Goal: Task Accomplishment & Management: Manage account settings

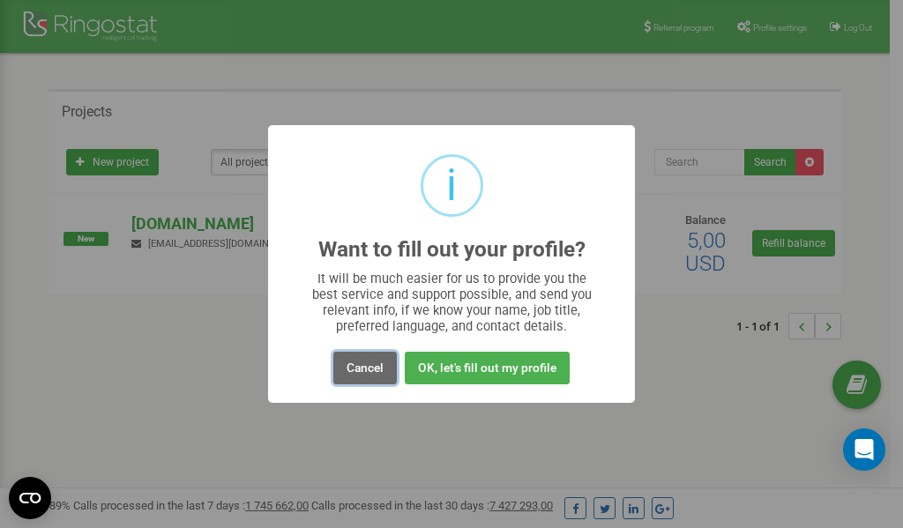
click at [368, 363] on button "Cancel" at bounding box center [364, 368] width 63 height 33
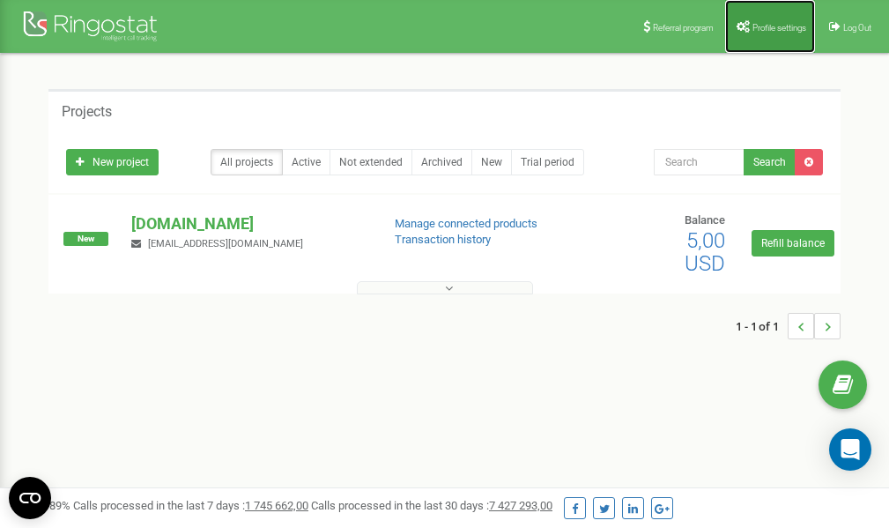
click at [781, 34] on link "Profile settings" at bounding box center [771, 26] width 90 height 53
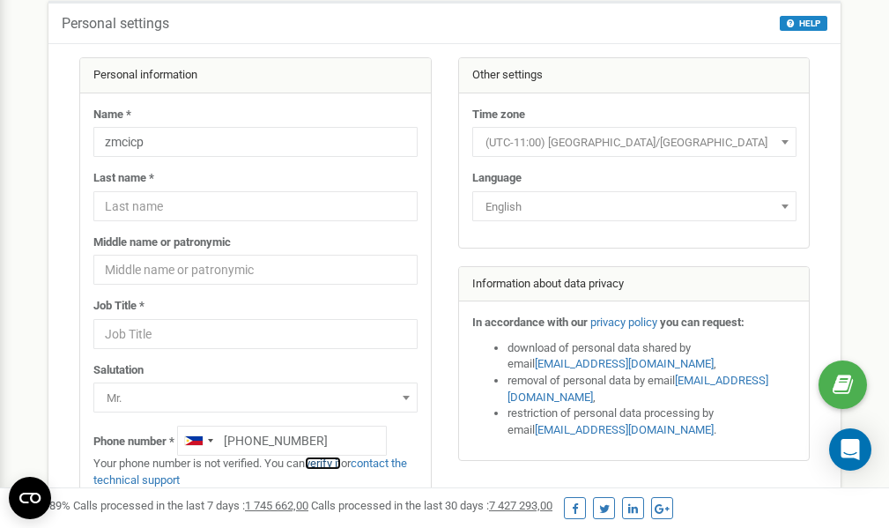
click at [339, 464] on link "verify it" at bounding box center [323, 463] width 36 height 13
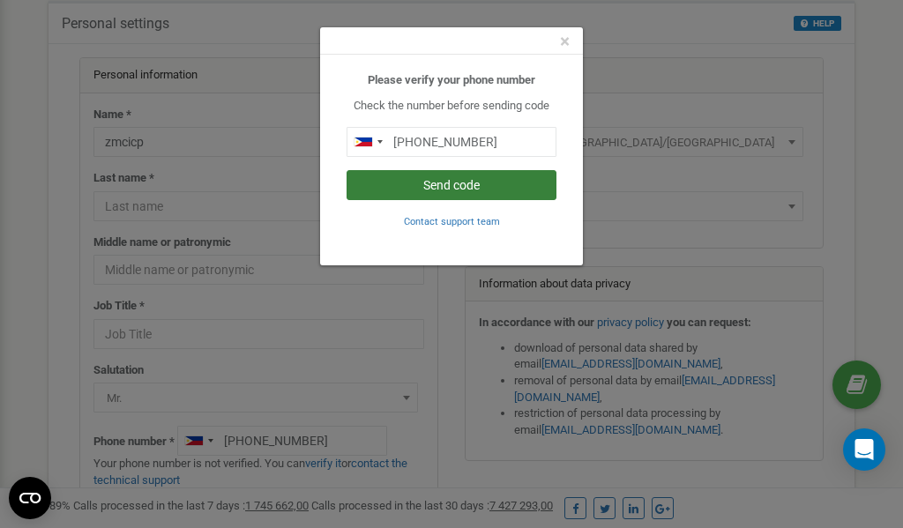
click at [413, 190] on button "Send code" at bounding box center [451, 185] width 210 height 30
